Goal: Task Accomplishment & Management: Use online tool/utility

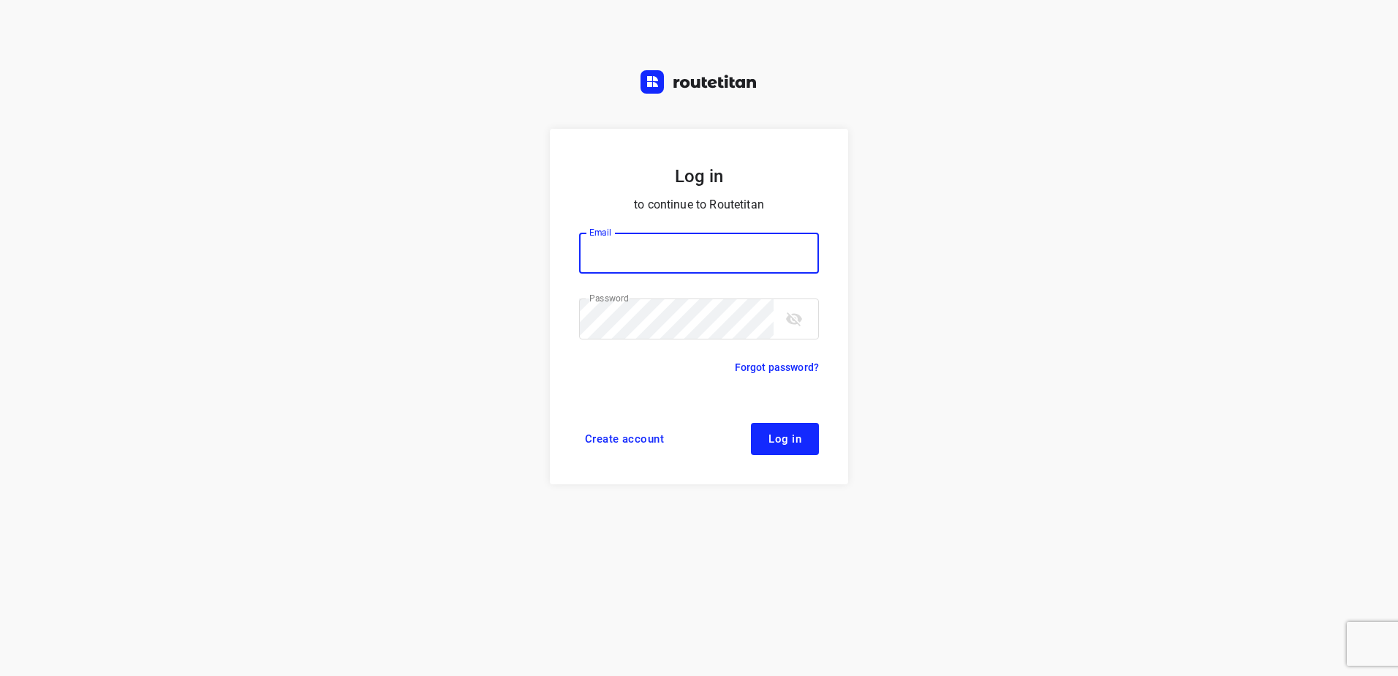
type input "horeca@kaddour.nl"
click at [799, 439] on span "Log in" at bounding box center [785, 439] width 33 height 12
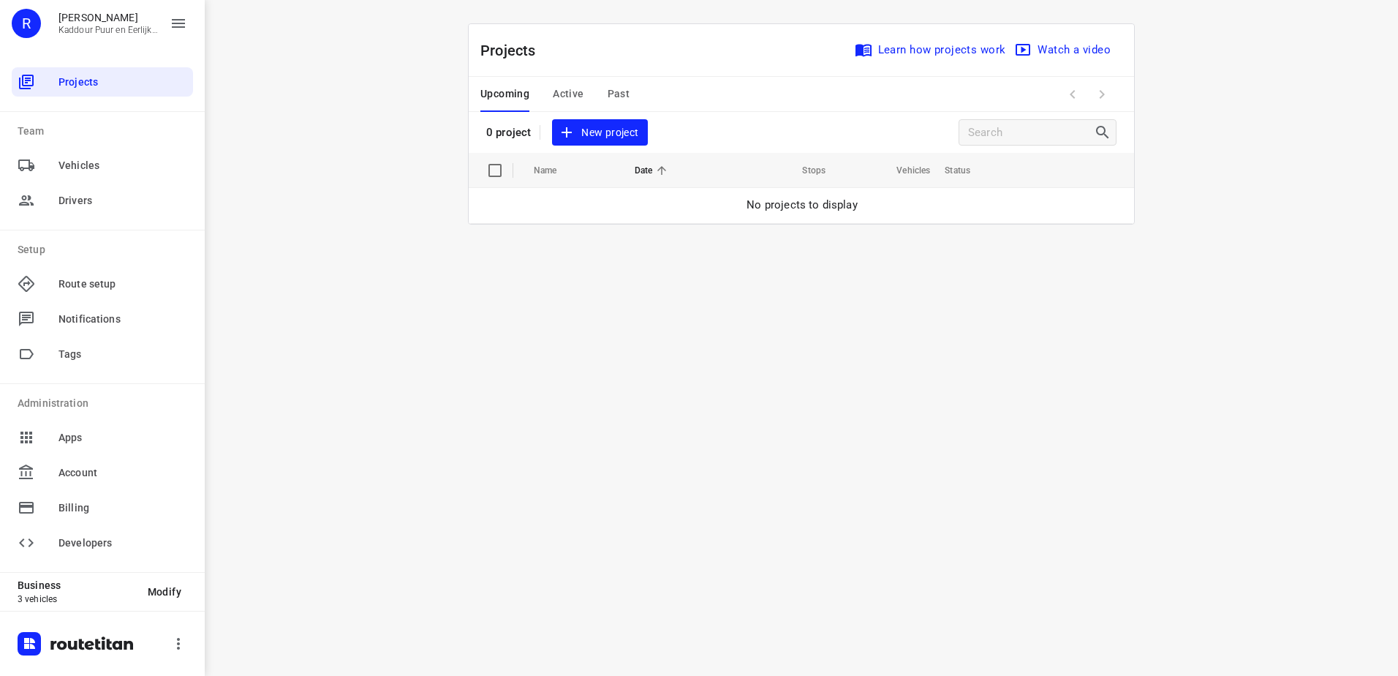
click at [568, 80] on button "Active" at bounding box center [568, 94] width 31 height 35
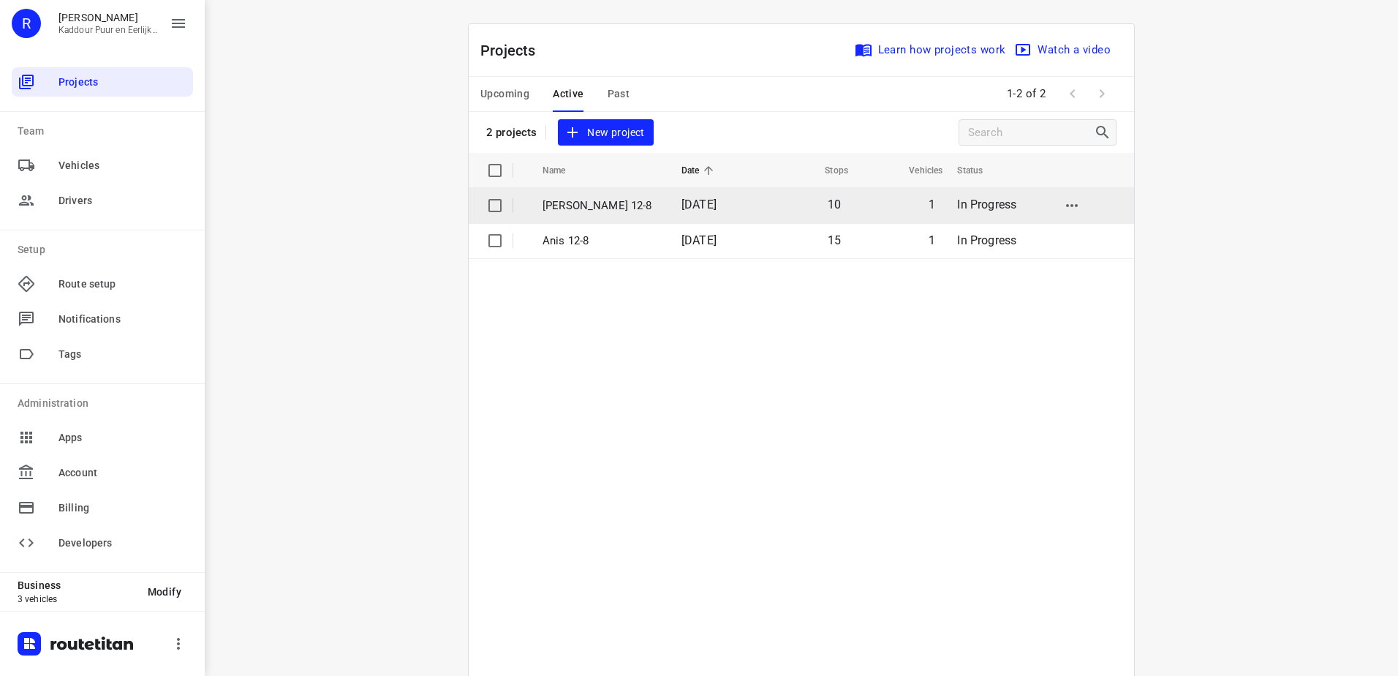
click at [579, 214] on td "[PERSON_NAME] 12-8" at bounding box center [599, 205] width 142 height 35
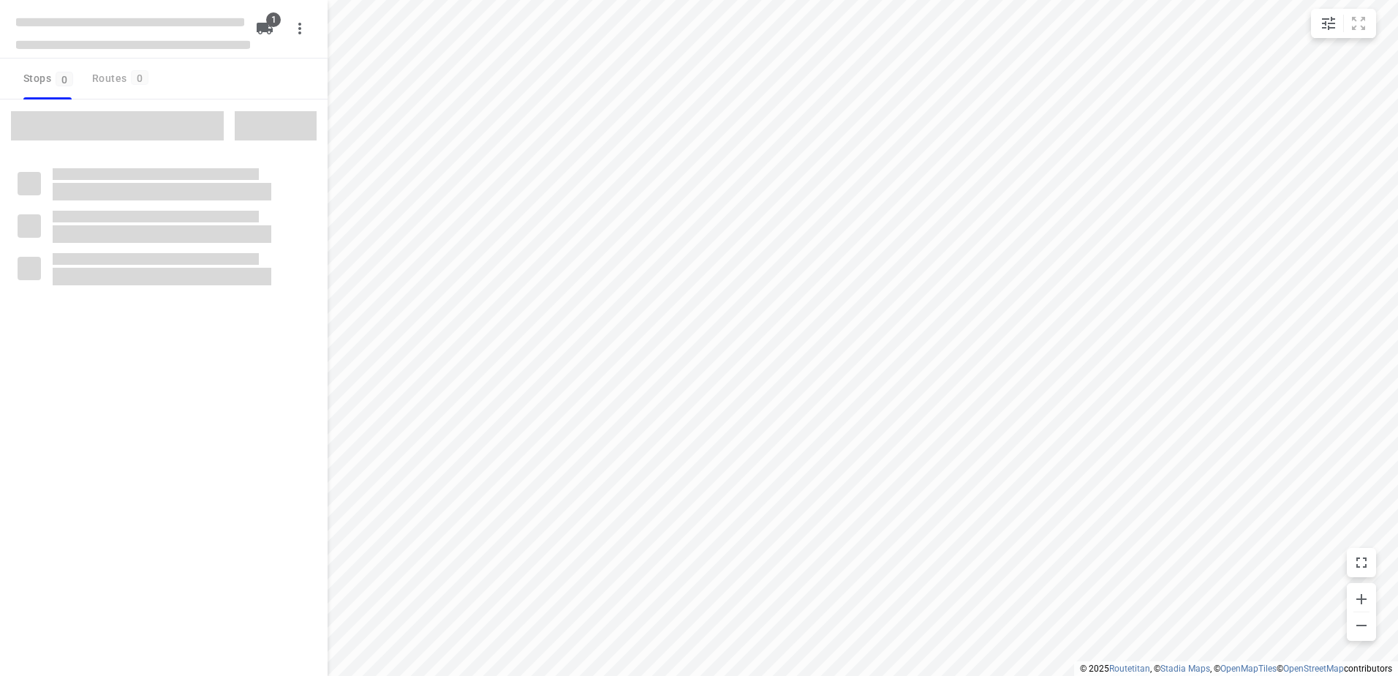
type input "distance"
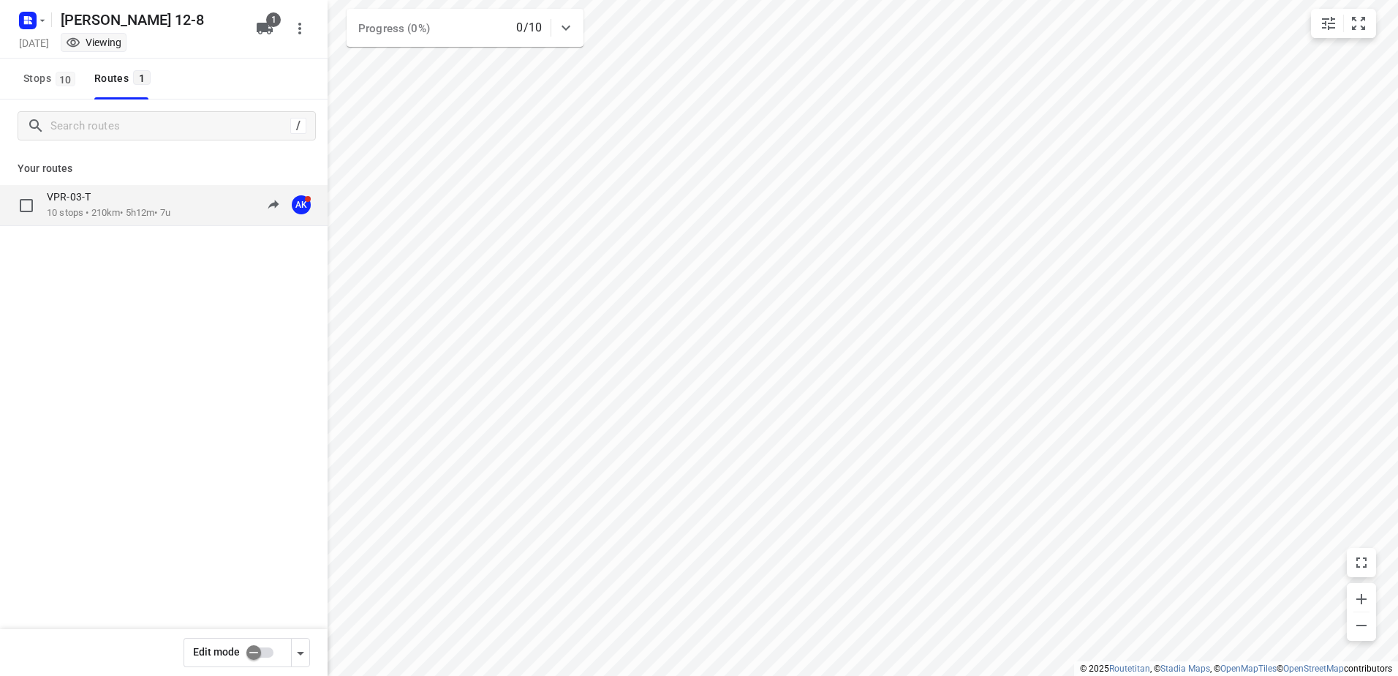
click at [104, 190] on div "VPR-03-T" at bounding box center [109, 198] width 124 height 16
